Goal: Book appointment/travel/reservation

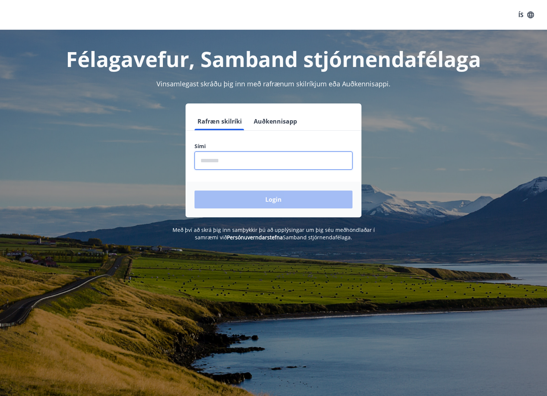
click at [222, 160] on input "phone" at bounding box center [273, 161] width 158 height 18
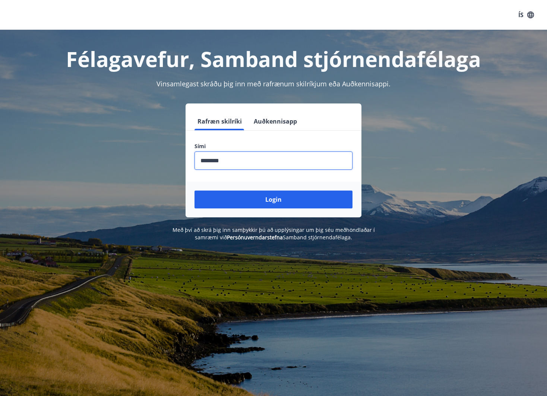
type input "********"
click at [194, 191] on button "Login" at bounding box center [273, 200] width 158 height 18
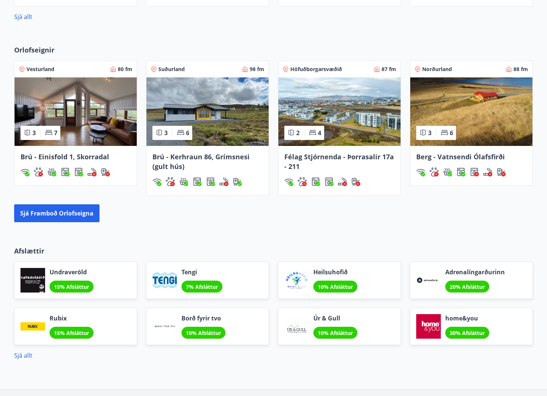
scroll to position [447, 0]
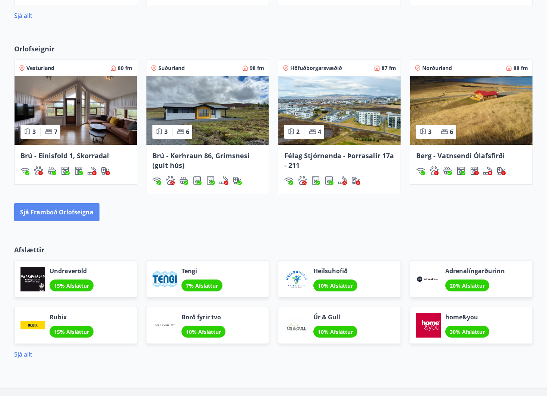
click at [81, 211] on button "Sjá framboð orlofseigna" at bounding box center [56, 212] width 85 height 18
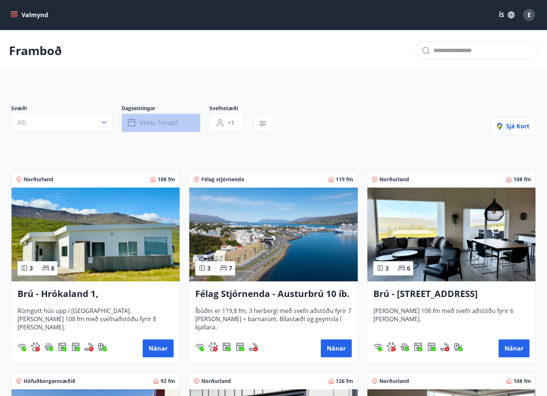
click at [188, 129] on button "Veldu tímabil" at bounding box center [160, 123] width 79 height 19
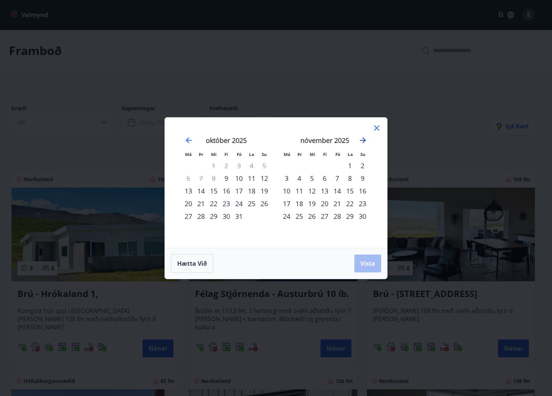
click at [363, 139] on icon "Move forward to switch to the next month." at bounding box center [363, 140] width 9 height 9
click at [252, 190] on div "15" at bounding box center [251, 191] width 13 height 13
click at [363, 264] on span "Vista" at bounding box center [367, 264] width 15 height 8
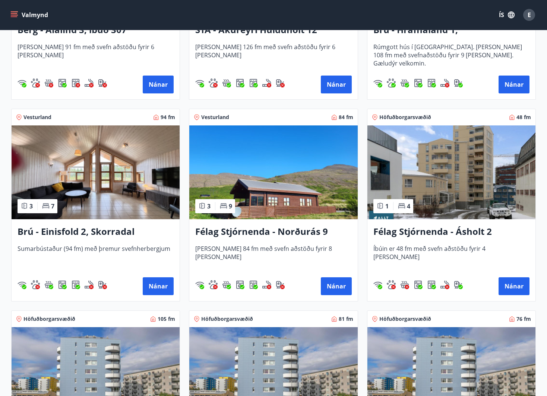
scroll to position [484, 0]
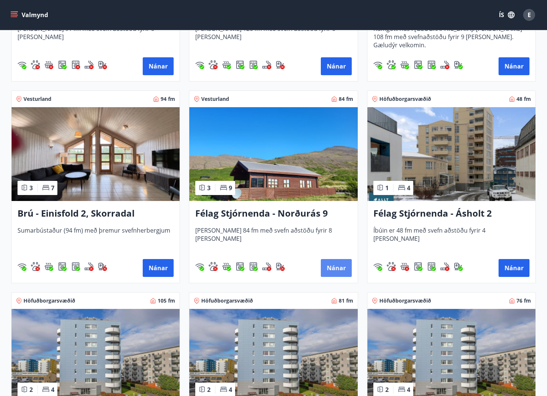
click at [334, 266] on button "Nánar" at bounding box center [336, 268] width 31 height 18
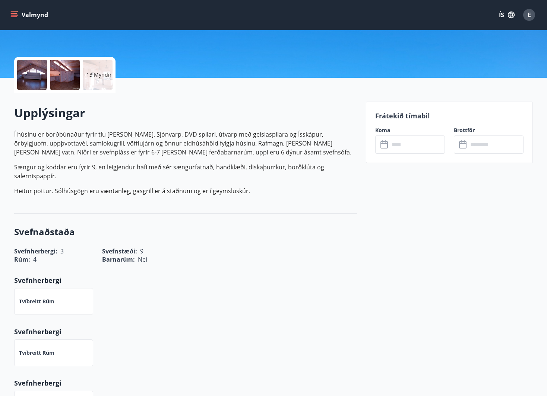
scroll to position [149, 0]
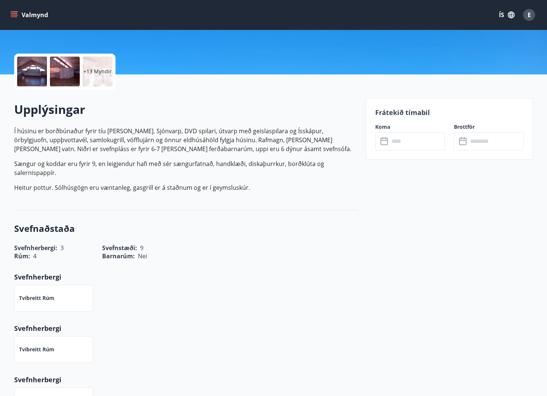
click at [405, 146] on input "text" at bounding box center [416, 141] width 55 height 18
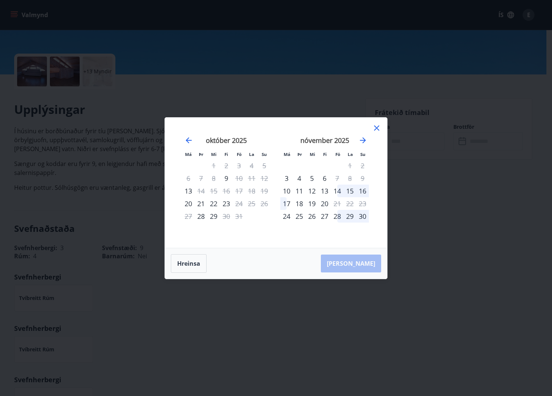
click at [436, 178] on div "Má Þr Mi Fi Fö La Su Má Þr Mi Fi Fö La Su september 2025 1 2 3 4 5 6 7 8 9 10 1…" at bounding box center [276, 198] width 552 height 396
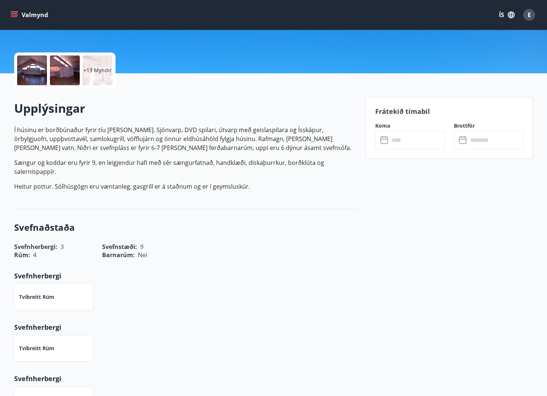
scroll to position [0, 0]
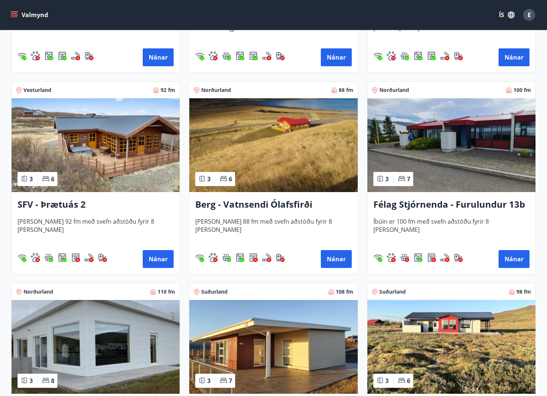
scroll to position [1304, 0]
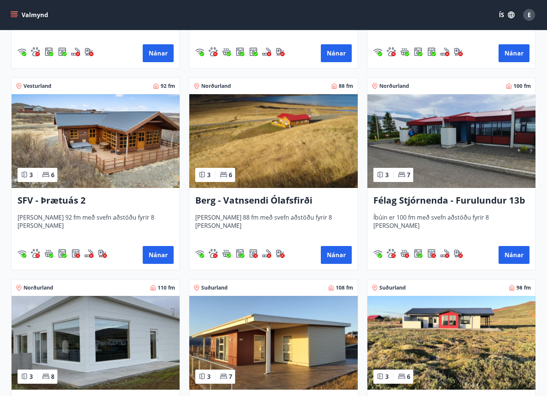
click at [51, 199] on h3 "SFV - Þrætuás 2" at bounding box center [96, 200] width 156 height 13
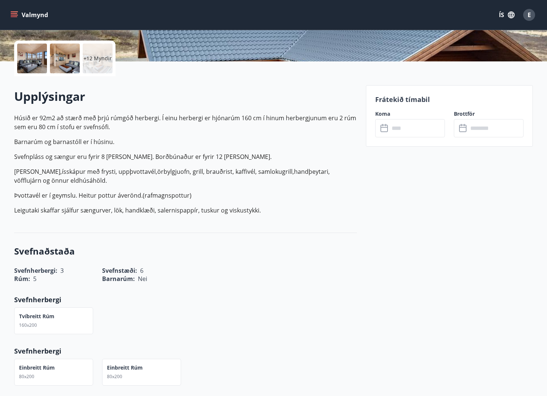
scroll to position [149, 0]
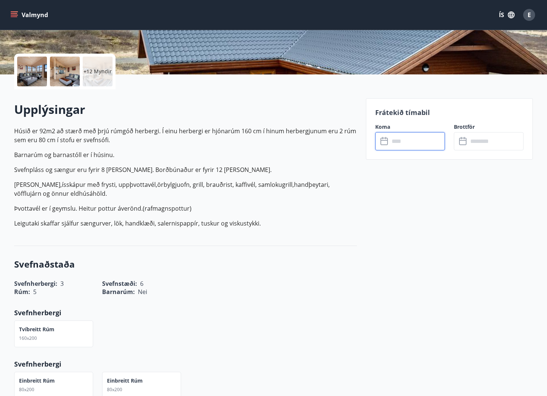
click at [404, 146] on input "text" at bounding box center [416, 141] width 55 height 18
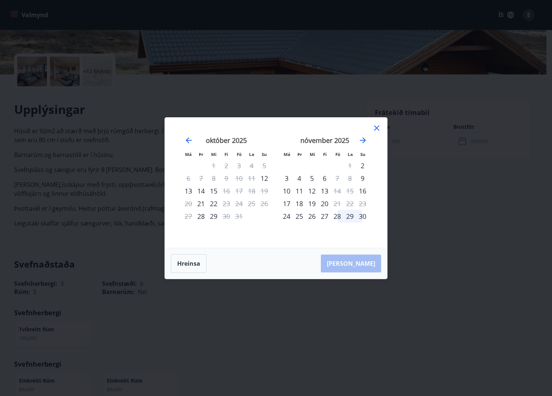
click at [375, 125] on icon at bounding box center [376, 128] width 9 height 9
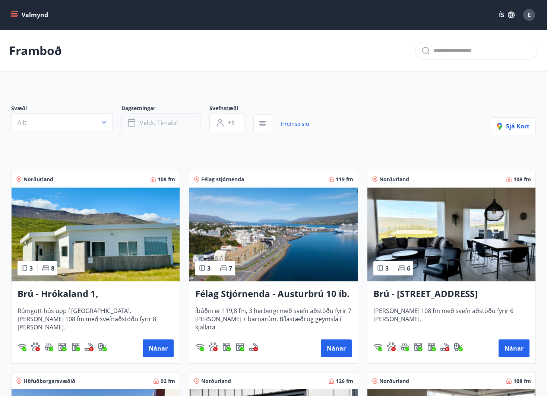
click at [170, 122] on span "Veldu tímabil" at bounding box center [159, 123] width 38 height 8
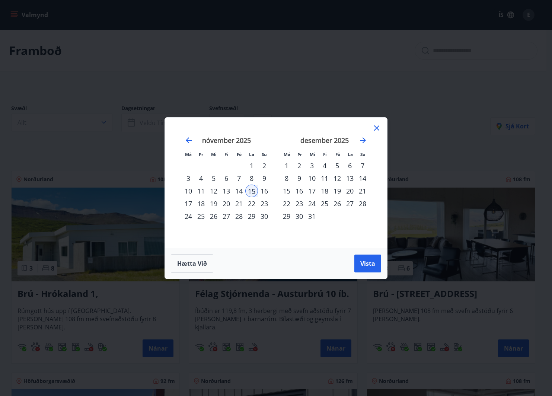
click at [188, 204] on div "17" at bounding box center [188, 203] width 13 height 13
click at [251, 189] on div "15" at bounding box center [251, 191] width 13 height 13
drag, startPoint x: 252, startPoint y: 190, endPoint x: 196, endPoint y: 203, distance: 58.1
click at [196, 203] on tbody "1 2 3 4 5 6 7 8 9 10 11 12 13 14 15 16 17 18 19 20 21 22 23 24 25 26 27 28 29 30" at bounding box center [226, 190] width 89 height 63
click at [188, 202] on div "17" at bounding box center [188, 203] width 13 height 13
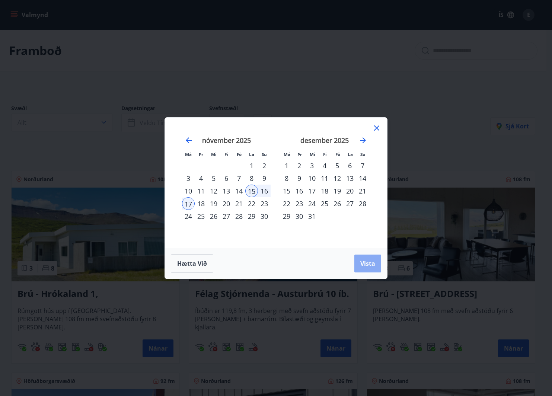
click at [371, 268] on button "Vista" at bounding box center [368, 264] width 27 height 18
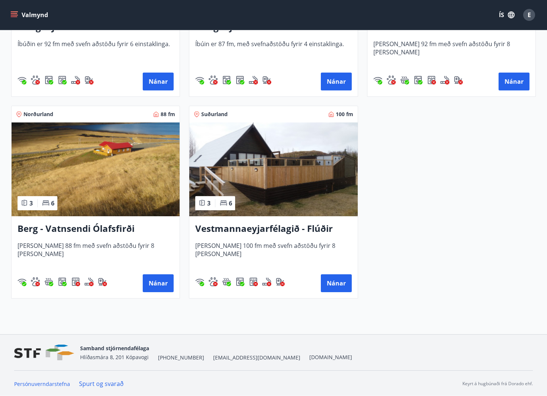
scroll to position [470, 0]
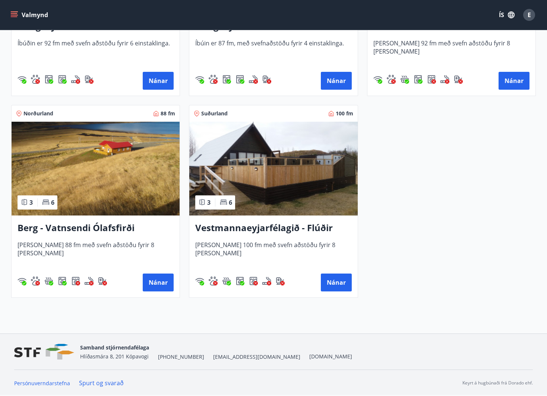
click at [266, 228] on h3 "Vestmannaeyjarfélagið - Flúðir" at bounding box center [273, 228] width 156 height 13
